Goal: Navigation & Orientation: Find specific page/section

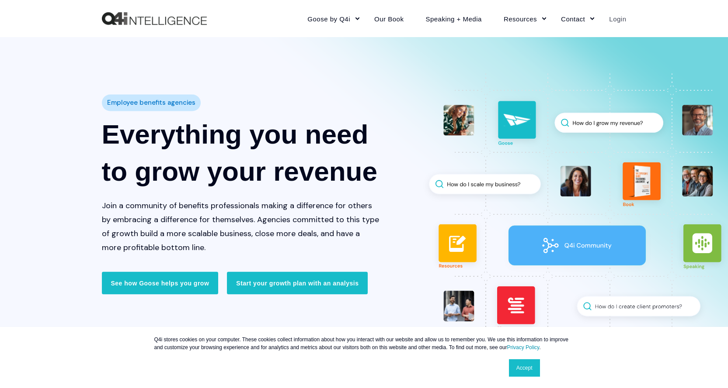
click at [610, 20] on link "Login" at bounding box center [612, 19] width 28 height 38
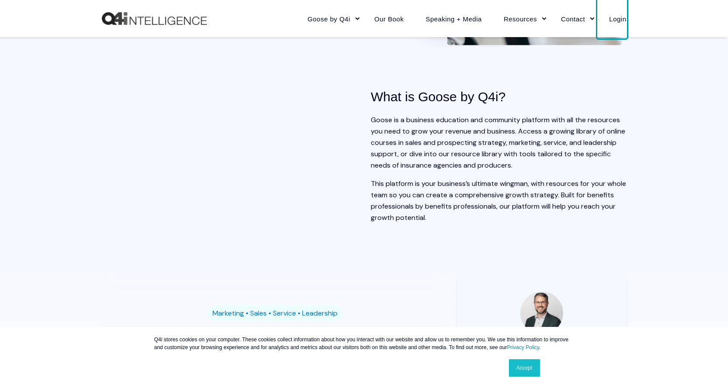
scroll to position [961, 0]
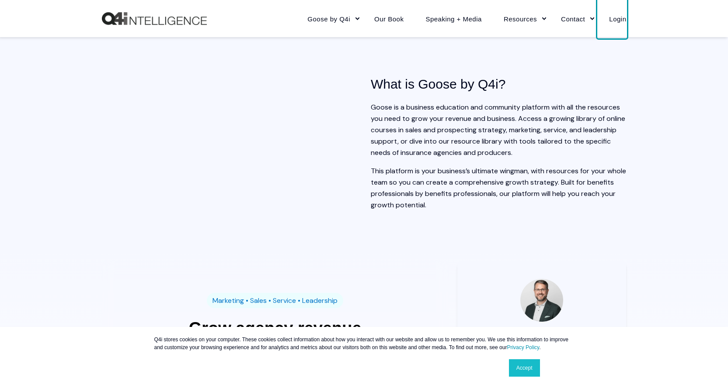
click at [515, 367] on link "Accept" at bounding box center [524, 368] width 31 height 17
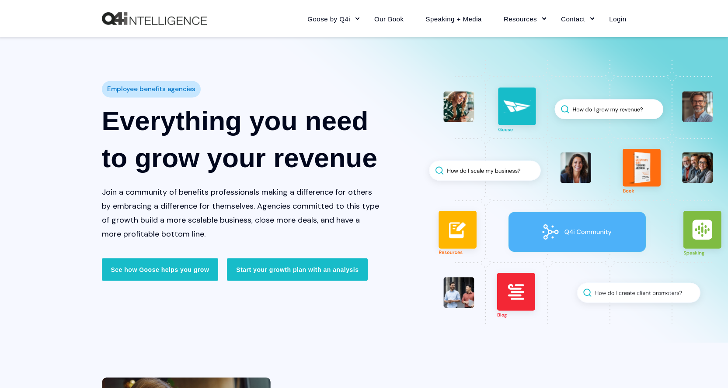
scroll to position [0, 0]
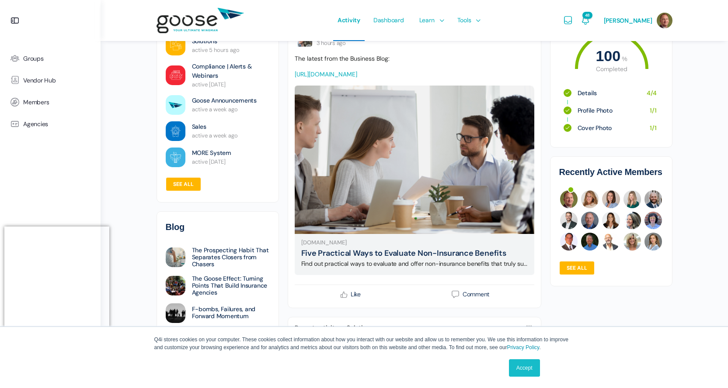
scroll to position [218, 0]
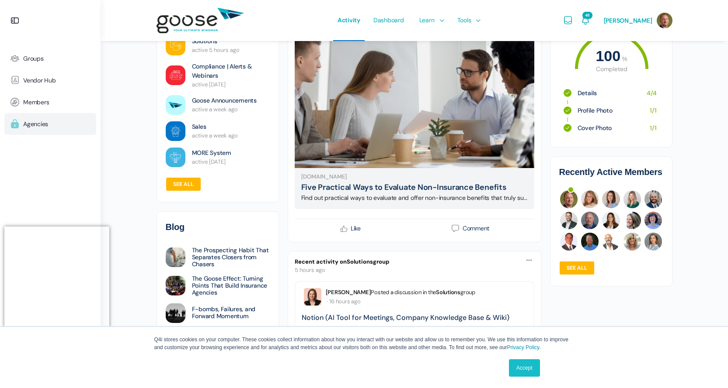
click at [51, 129] on link "Agencies" at bounding box center [50, 124] width 92 height 22
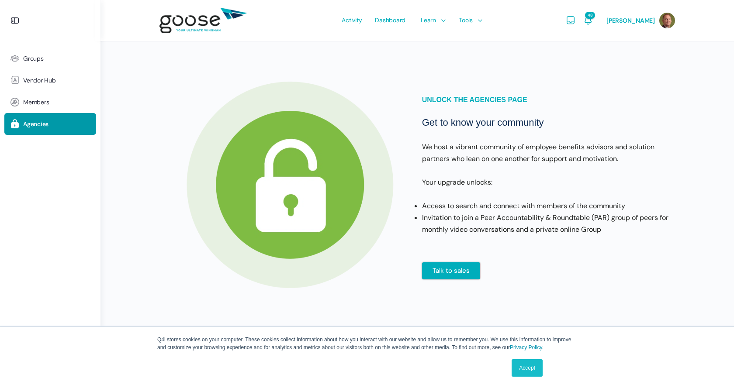
click at [521, 369] on link "Accept" at bounding box center [527, 368] width 31 height 17
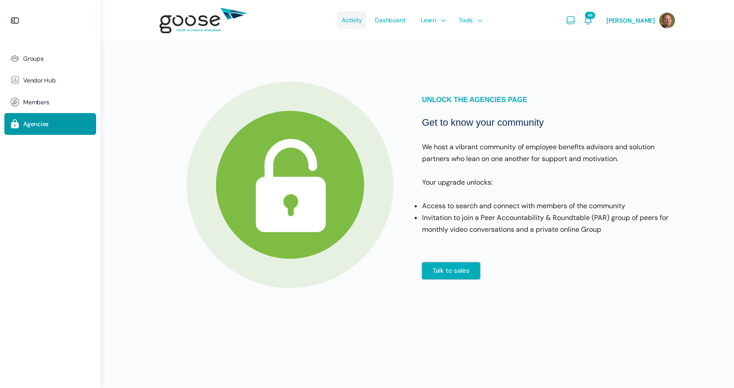
click at [350, 16] on span "Activity" at bounding box center [352, 20] width 20 height 41
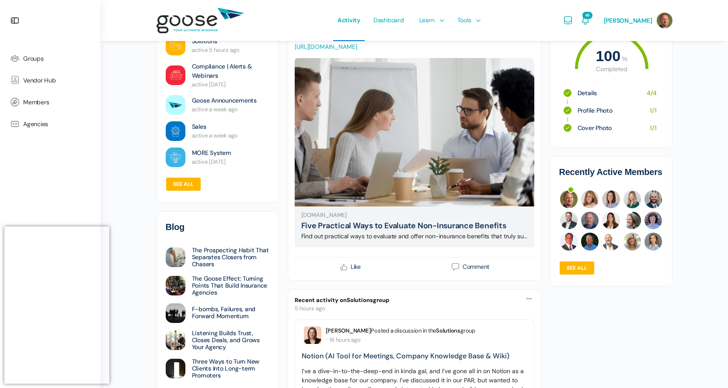
scroll to position [175, 0]
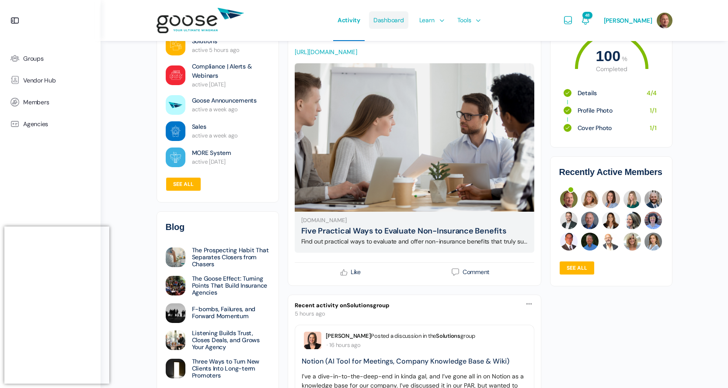
click at [389, 20] on span "Dashboard" at bounding box center [388, 20] width 31 height 41
